Goal: Navigation & Orientation: Go to known website

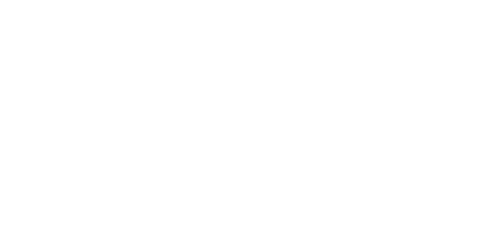
click at [247, 3] on html at bounding box center [249, 1] width 499 height 3
